Goal: Task Accomplishment & Management: Use online tool/utility

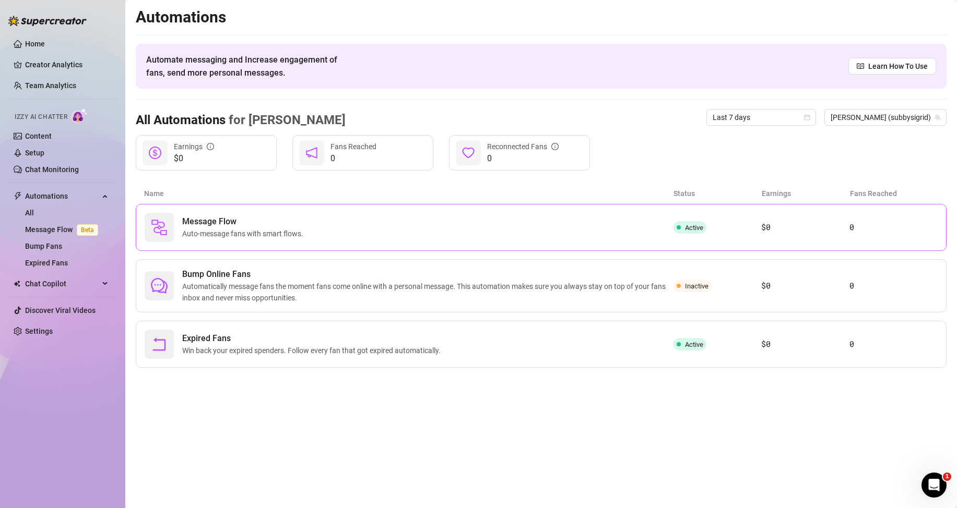
click at [262, 226] on span "Message Flow" at bounding box center [244, 222] width 125 height 13
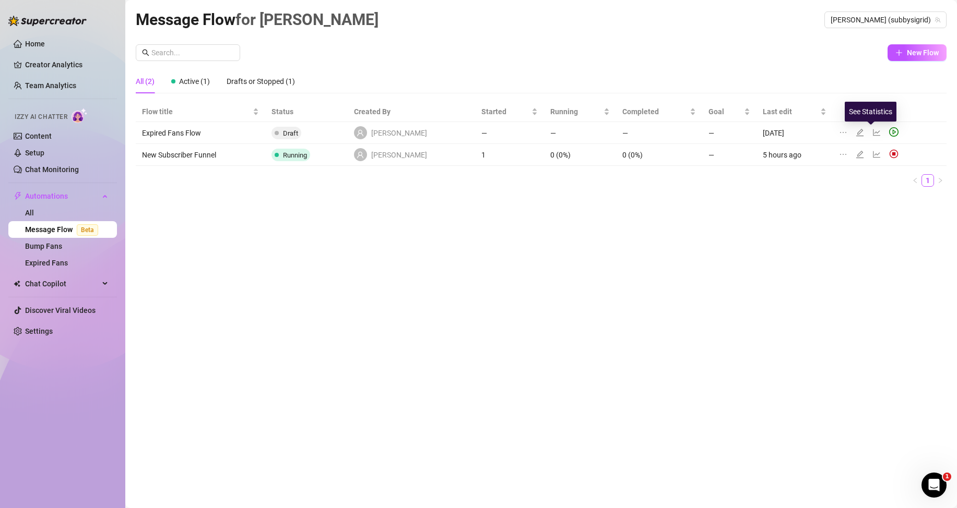
click at [855, 134] on icon "edit" at bounding box center [859, 132] width 8 height 8
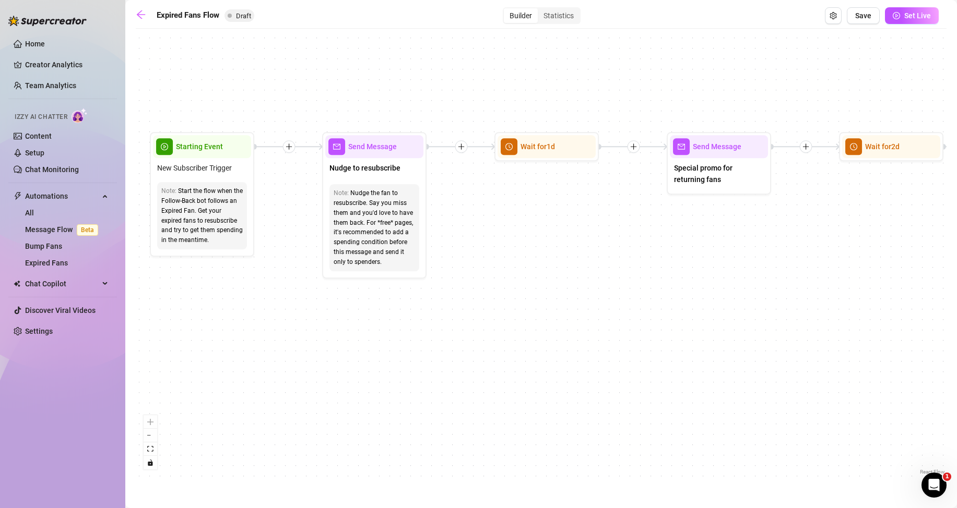
drag, startPoint x: 282, startPoint y: 257, endPoint x: 482, endPoint y: 256, distance: 199.3
click at [482, 256] on div "If True If False Send Message Send Message Wait for 2d Merge Send Message Follo…" at bounding box center [541, 256] width 810 height 444
click at [378, 166] on span "Nudge to resubscribe" at bounding box center [364, 167] width 71 height 11
type textarea "Nudge to resubscribe"
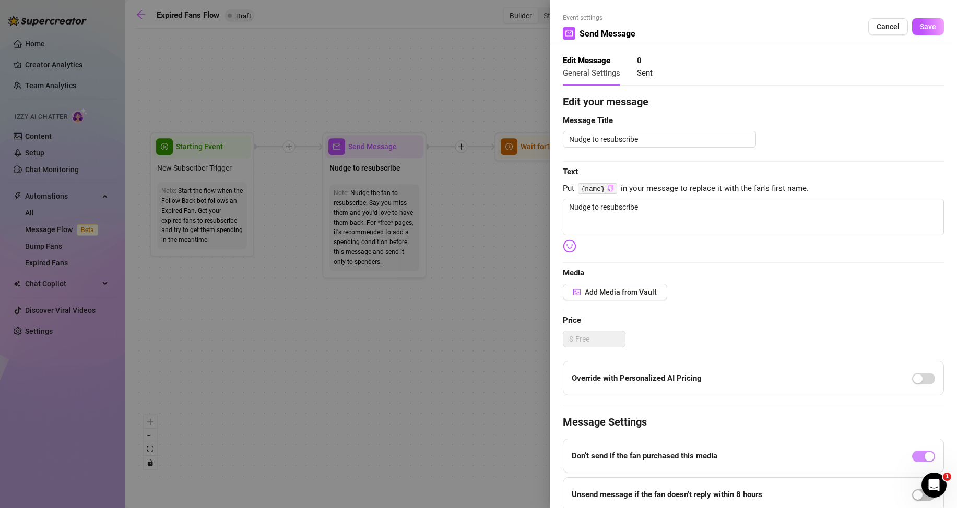
click at [475, 243] on div at bounding box center [478, 254] width 957 height 508
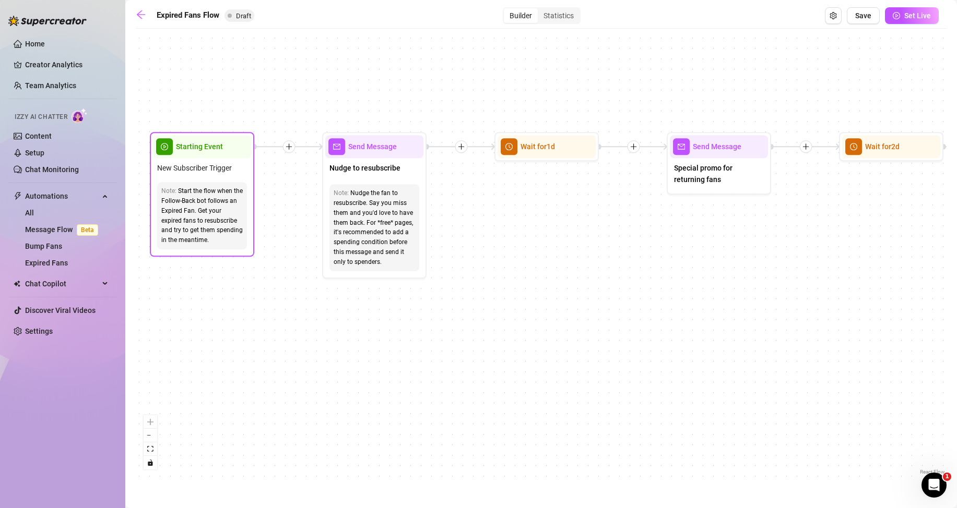
click at [196, 212] on div "Start the flow when the Follow-Back bot follows an Expired Fan. Get your expire…" at bounding box center [201, 215] width 81 height 59
drag, startPoint x: 246, startPoint y: 349, endPoint x: 244, endPoint y: 341, distance: 7.6
click at [244, 343] on div "If True If False Send Message Send Message Wait for 2d Merge Send Message Follo…" at bounding box center [541, 256] width 810 height 444
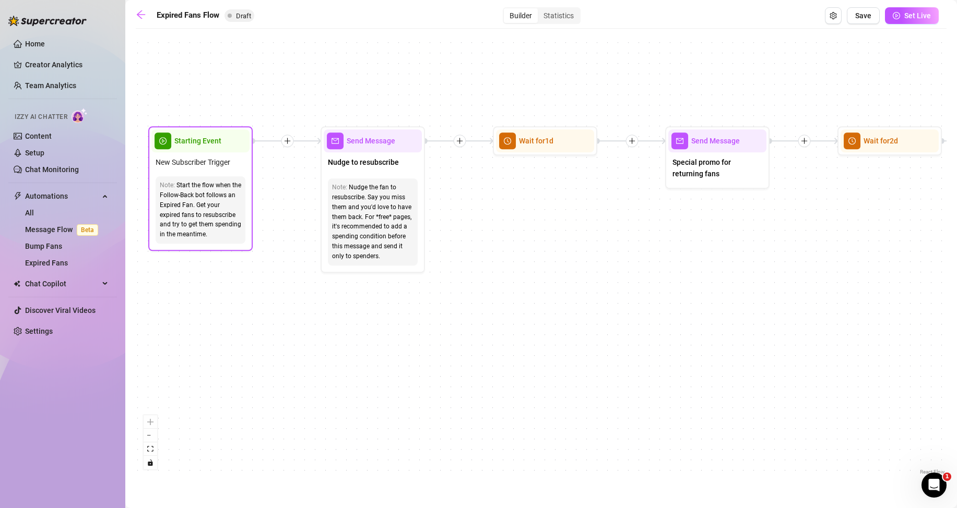
click at [199, 158] on span "New Subscriber Trigger" at bounding box center [193, 162] width 75 height 11
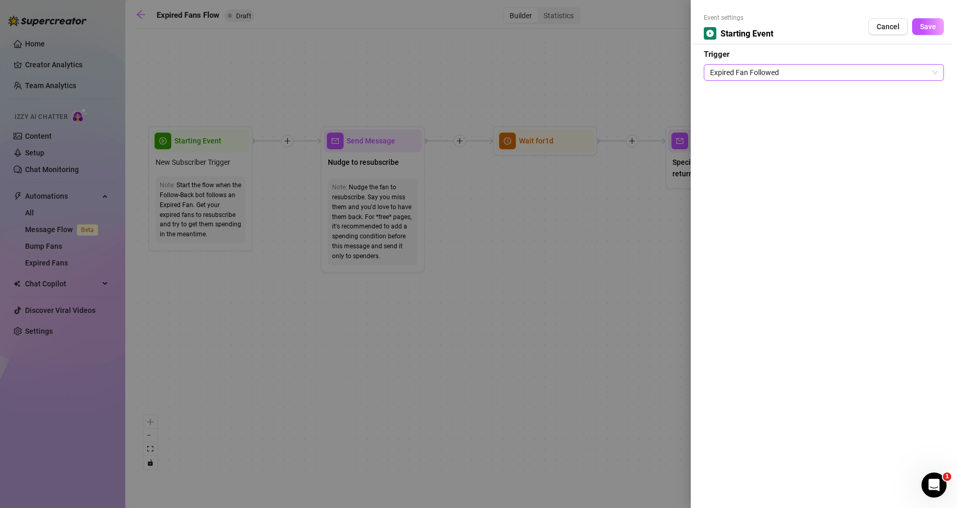
click at [793, 76] on span "Expired Fan Followed" at bounding box center [824, 73] width 228 height 16
click at [587, 316] on div at bounding box center [478, 254] width 957 height 508
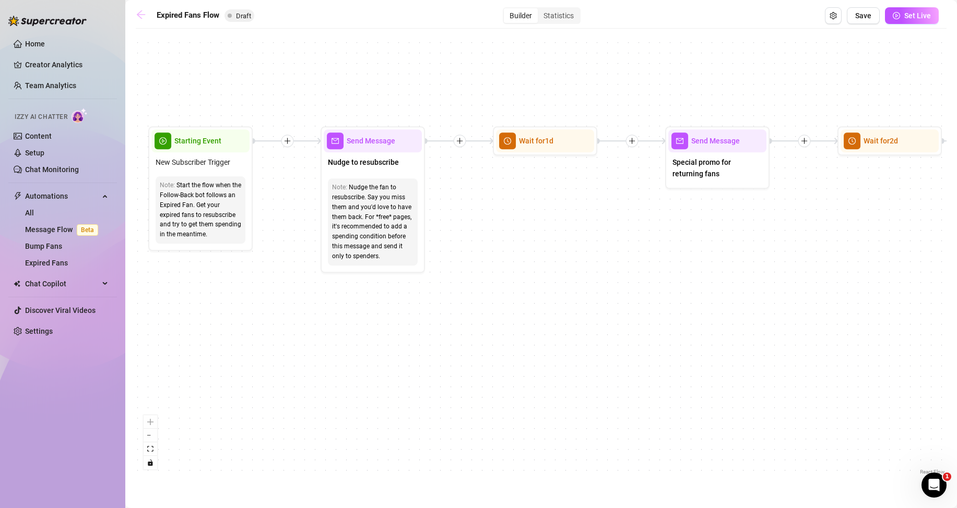
click at [141, 16] on icon "arrow-left" at bounding box center [141, 14] width 10 height 10
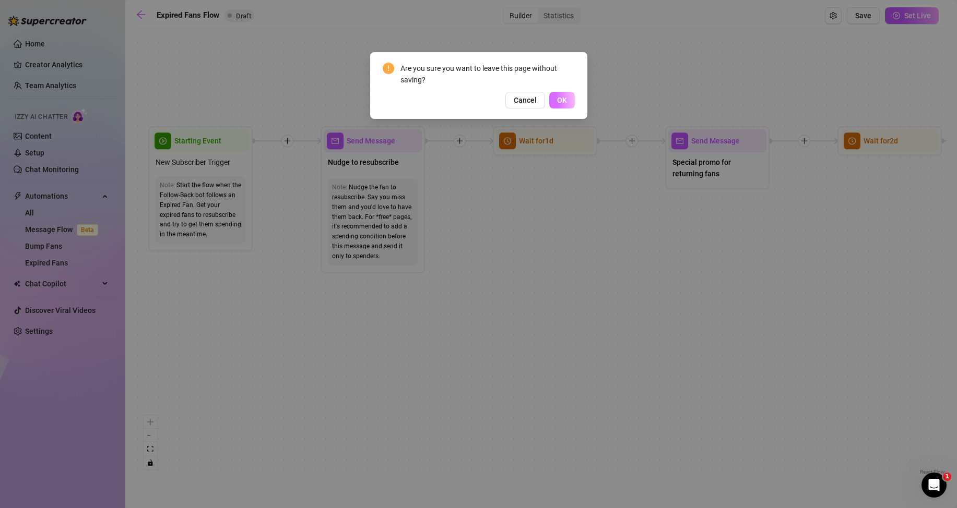
click at [558, 96] on span "OK" at bounding box center [562, 100] width 10 height 8
